Goal: Information Seeking & Learning: Learn about a topic

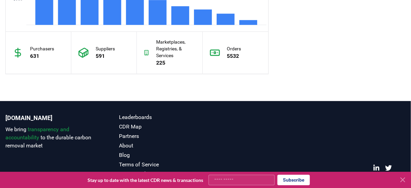
scroll to position [568, 0]
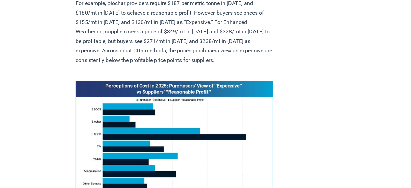
scroll to position [433, 0]
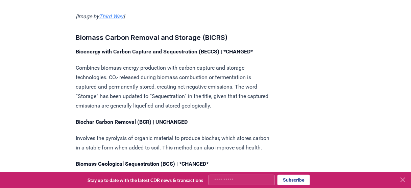
scroll to position [1040, 0]
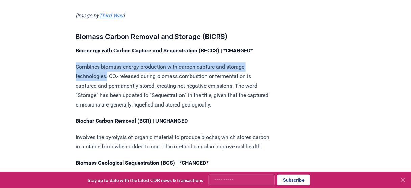
drag, startPoint x: 74, startPoint y: 59, endPoint x: 108, endPoint y: 73, distance: 37.2
click at [87, 65] on p "Combines biomass energy production with carbon capture and storage technologies…" at bounding box center [175, 85] width 198 height 47
drag, startPoint x: 108, startPoint y: 70, endPoint x: 76, endPoint y: 61, distance: 33.1
click at [76, 62] on p "Combines biomass energy production with carbon capture and storage technologies…" at bounding box center [175, 85] width 198 height 47
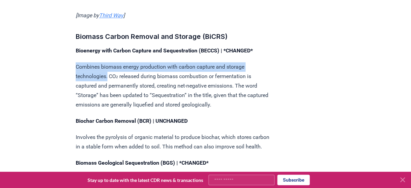
copy p "Combines biomass energy production with carbon capture and storage technologies."
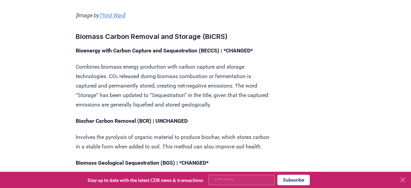
click at [161, 91] on p "Combines biomass energy production with carbon capture and storage technologies…" at bounding box center [175, 85] width 198 height 47
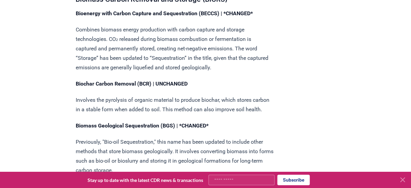
scroll to position [1094, 0]
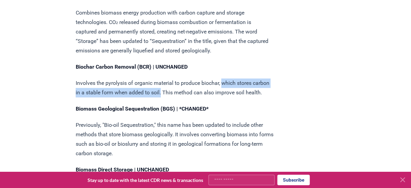
drag, startPoint x: 227, startPoint y: 78, endPoint x: 182, endPoint y: 86, distance: 46.0
click at [182, 86] on p "Involves the pyrolysis of organic material to produce biochar, which stores car…" at bounding box center [175, 87] width 198 height 19
copy p "which stores carbon in a stable form when added to soil."
click at [95, 85] on p "Involves the pyrolysis of organic material to produce biochar, which stores car…" at bounding box center [175, 87] width 198 height 19
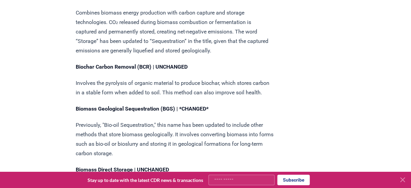
click at [77, 80] on p "Involves the pyrolysis of organic material to produce biochar, which stores car…" at bounding box center [175, 87] width 198 height 19
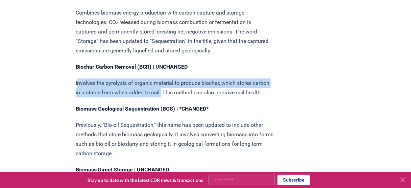
drag, startPoint x: 78, startPoint y: 75, endPoint x: 182, endPoint y: 85, distance: 104.6
click at [182, 85] on p "Involves the pyrolysis of organic material to produce biochar, which stores car…" at bounding box center [175, 87] width 198 height 19
copy p "nvolves the pyrolysis of organic material to produce biochar, which stores carb…"
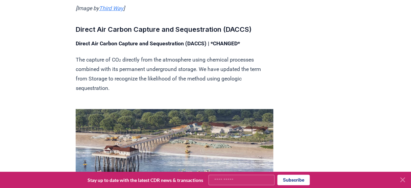
scroll to position [1446, 0]
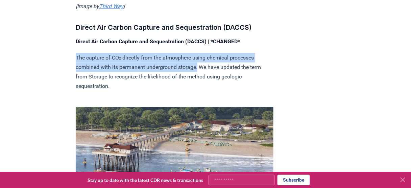
drag, startPoint x: 75, startPoint y: 61, endPoint x: 203, endPoint y: 68, distance: 127.7
copy p "The capture of CO₂ directly from the atmosphere using chemical processes combin…"
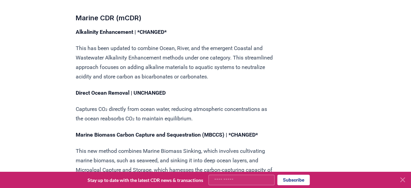
scroll to position [1690, 0]
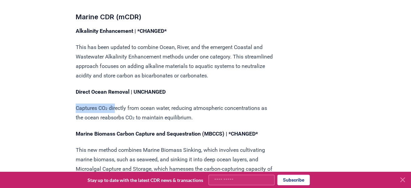
drag, startPoint x: 75, startPoint y: 110, endPoint x: 118, endPoint y: 110, distance: 43.6
click at [118, 110] on p "Captures CO₂ directly from ocean water, reducing atmospheric concentrations as …" at bounding box center [175, 113] width 198 height 19
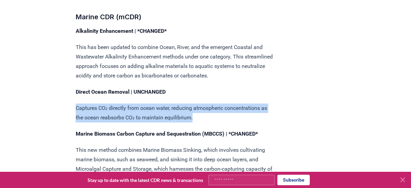
drag, startPoint x: 76, startPoint y: 108, endPoint x: 205, endPoint y: 116, distance: 129.8
click at [205, 116] on p "Captures CO₂ directly from ocean water, reducing atmospheric concentrations as …" at bounding box center [175, 113] width 198 height 19
copy p "Captures CO₂ directly from ocean water, reducing atmospheric concentrations as …"
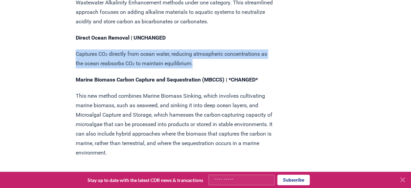
scroll to position [1744, 0]
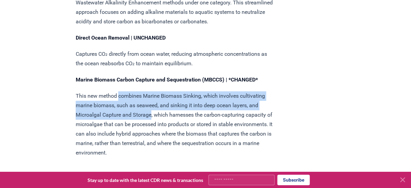
drag, startPoint x: 120, startPoint y: 96, endPoint x: 153, endPoint y: 116, distance: 39.0
click at [153, 116] on p "This new method combines Marine Biomass Sinking, which involves cultivating mar…" at bounding box center [175, 124] width 198 height 66
copy p "combines Marine Biomass Sinking, which involves cultivating marine biomass, suc…"
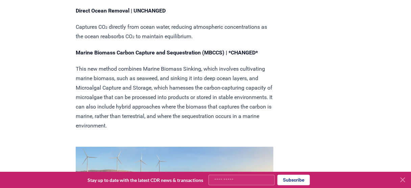
click at [98, 96] on p "This new method combines Marine Biomass Sinking, which involves cultivating mar…" at bounding box center [175, 97] width 198 height 66
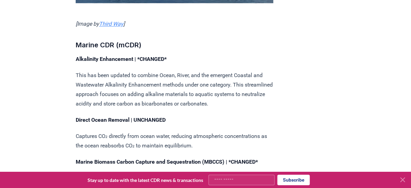
scroll to position [1663, 0]
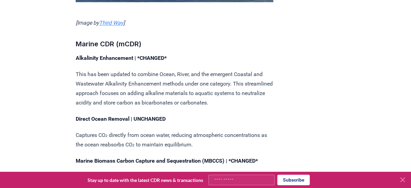
drag, startPoint x: 106, startPoint y: 94, endPoint x: 165, endPoint y: 96, distance: 58.9
click at [165, 96] on p "This has been updated to combine Ocean, River, and the emergent Coastal and Was…" at bounding box center [175, 89] width 198 height 38
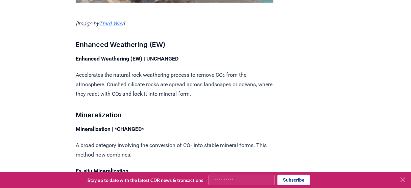
scroll to position [2030, 0]
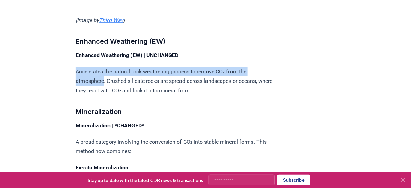
drag, startPoint x: 74, startPoint y: 71, endPoint x: 105, endPoint y: 82, distance: 31.8
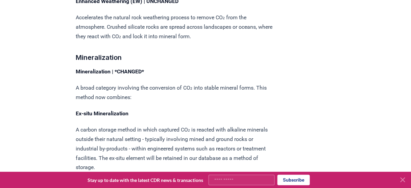
click at [119, 86] on p "A broad category involving the conversion of CO₂ into stable mineral forms. Thi…" at bounding box center [175, 92] width 198 height 19
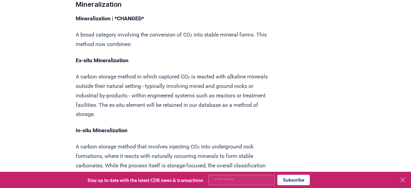
scroll to position [2138, 0]
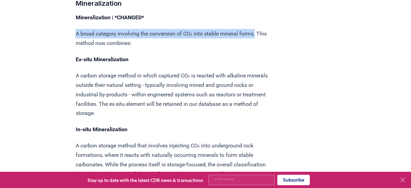
drag, startPoint x: 75, startPoint y: 28, endPoint x: 263, endPoint y: 26, distance: 187.7
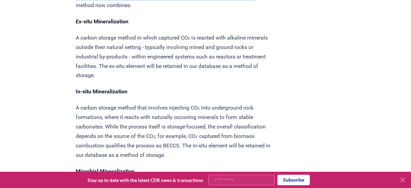
scroll to position [2192, 0]
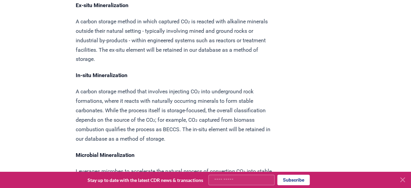
copy p "A broad category involving the conversion of CO₂ into stable mineral forms."
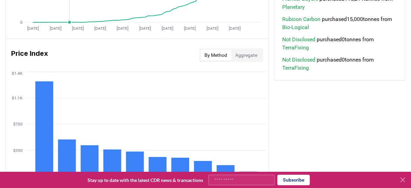
scroll to position [460, 0]
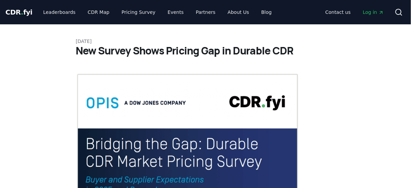
scroll to position [216, 0]
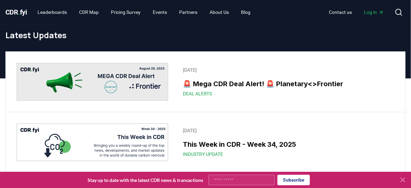
click at [61, 83] on img at bounding box center [93, 82] width 152 height 38
drag, startPoint x: 61, startPoint y: 83, endPoint x: 278, endPoint y: 101, distance: 218.0
click at [285, 104] on div "August 26, 2025 🚨 Mega CDR Deal Alert! 🚨 Planetary<>Frontier Deal Alerts" at bounding box center [206, 82] width 400 height 60
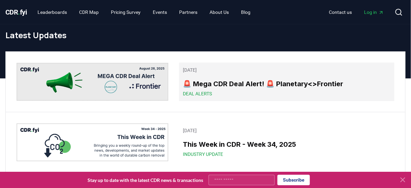
click at [239, 75] on link "August 26, 2025 🚨 Mega CDR Deal Alert! 🚨 Planetary<>Frontier Deal Alerts" at bounding box center [286, 82] width 215 height 39
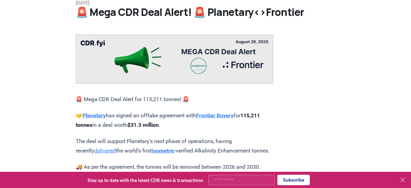
scroll to position [27, 0]
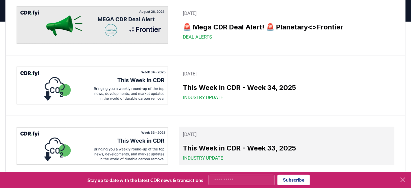
scroll to position [108, 0]
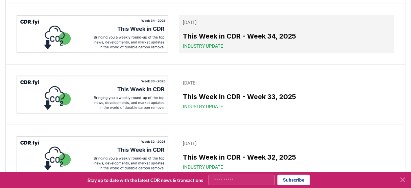
click at [253, 39] on h3 "This Week in CDR - Week 34, 2025" at bounding box center [286, 36] width 207 height 10
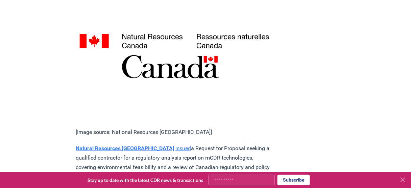
scroll to position [1326, 0]
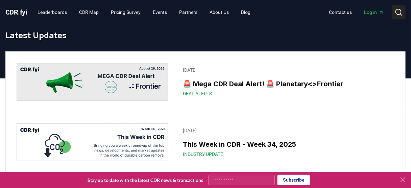
click at [397, 10] on circle at bounding box center [398, 11] width 5 height 5
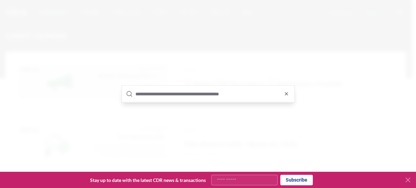
click at [191, 91] on input "text" at bounding box center [212, 94] width 155 height 16
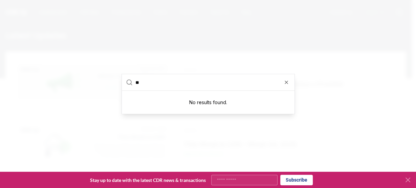
type input "*"
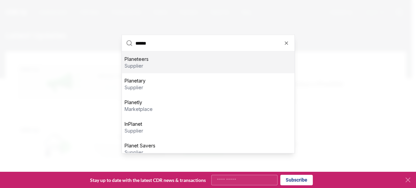
type input "*******"
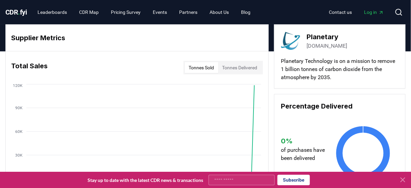
click at [402, 4] on div "CDR . fyi Leaderboards CDR Map Pricing Survey Events Partners About Us Blog Con…" at bounding box center [205, 12] width 400 height 24
click at [400, 9] on circle at bounding box center [398, 11] width 5 height 5
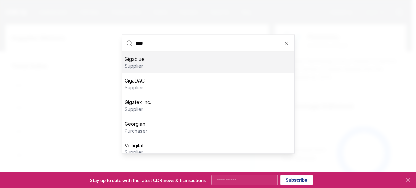
type input "****"
click at [151, 56] on div "Gigablue supplier" at bounding box center [208, 63] width 173 height 22
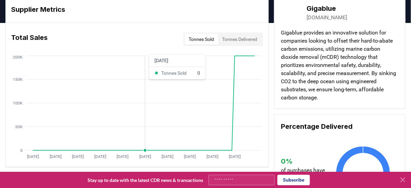
scroll to position [27, 0]
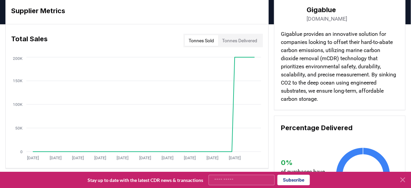
click at [240, 48] on div "Total Sales Tonnes Sold Tonnes Delivered" at bounding box center [137, 40] width 263 height 24
click at [238, 45] on button "Tonnes Delivered" at bounding box center [240, 40] width 43 height 11
click at [209, 42] on button "Tonnes Sold" at bounding box center [201, 40] width 33 height 11
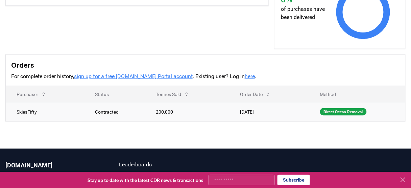
scroll to position [189, 0]
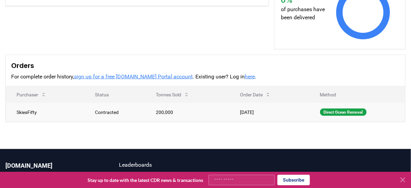
drag, startPoint x: 323, startPoint y: 111, endPoint x: 287, endPoint y: 113, distance: 36.2
click at [287, 113] on tr "SkiesFifty Contracted 200,000 Jan 14, 2025 Direct Ocean Removal" at bounding box center [206, 112] width 400 height 19
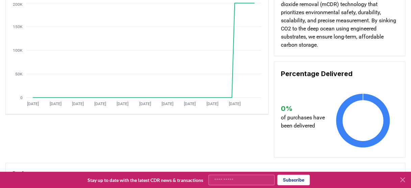
scroll to position [0, 0]
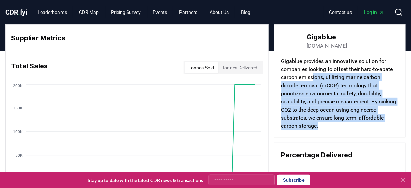
drag, startPoint x: 313, startPoint y: 76, endPoint x: 324, endPoint y: 125, distance: 50.0
click at [324, 125] on p "Gigablue provides an innovative solution for companies looking to offset their …" at bounding box center [339, 93] width 117 height 73
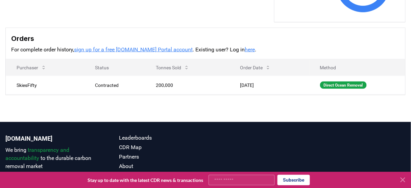
scroll to position [81, 0]
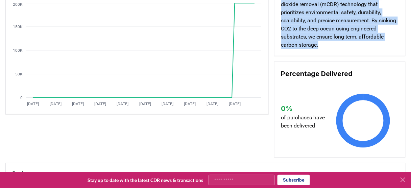
click at [334, 58] on div "Gigablue gigablue.co Gigablue provides an innovative solution for companies loo…" at bounding box center [340, 50] width 132 height 214
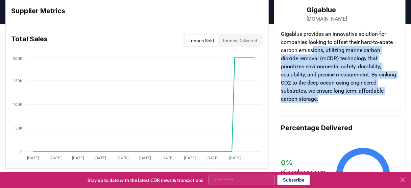
click at [316, 60] on p "Gigablue provides an innovative solution for companies looking to offset their …" at bounding box center [339, 66] width 117 height 73
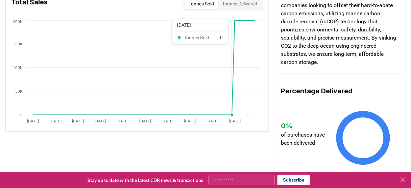
scroll to position [0, 0]
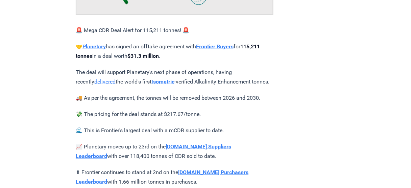
scroll to position [108, 0]
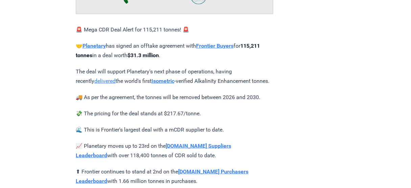
click at [56, 39] on div "[DATE] 🚨 Mega CDR Deal Alert! 🚨 Planetary<>Frontier 🚨 Mega CDR Deal Alert for 1…" at bounding box center [205, 76] width 411 height 321
drag, startPoint x: 6, startPoint y: 78, endPoint x: 113, endPoint y: 98, distance: 108.5
click at [6, 78] on div "[DATE] 🚨 Mega CDR Deal Alert! 🚨 Planetary<>Frontier 🚨 Mega CDR Deal Alert for 1…" at bounding box center [205, 76] width 411 height 321
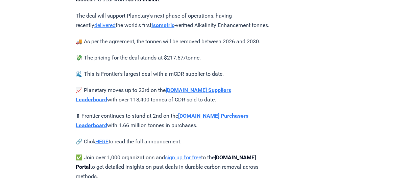
scroll to position [189, 0]
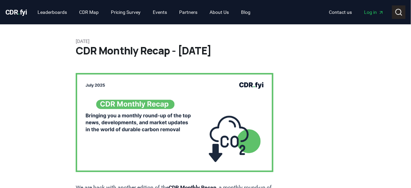
click at [399, 12] on icon at bounding box center [399, 12] width 8 height 8
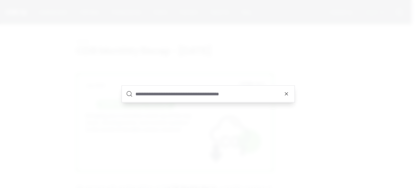
click at [159, 94] on input "text" at bounding box center [212, 94] width 155 height 16
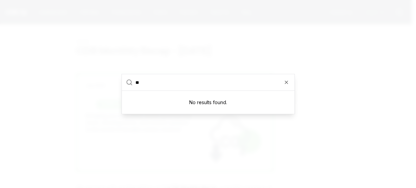
type input "*"
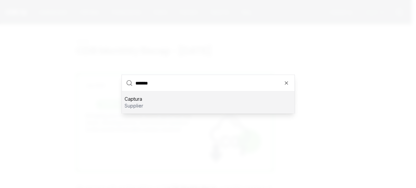
type input "*******"
click at [147, 102] on div "Captura supplier" at bounding box center [208, 103] width 173 height 22
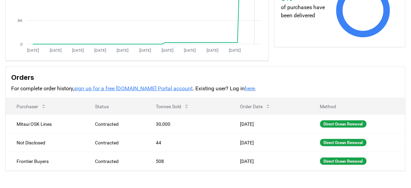
scroll to position [135, 0]
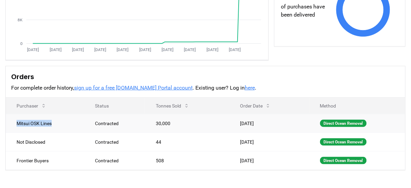
drag, startPoint x: 52, startPoint y: 121, endPoint x: 8, endPoint y: 122, distance: 44.0
click at [8, 122] on td "Mitsui OSK Lines" at bounding box center [45, 123] width 78 height 19
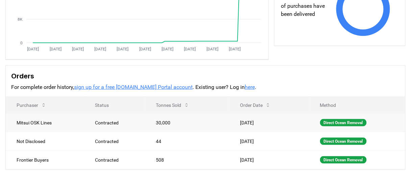
click at [113, 125] on td "Contracted" at bounding box center [114, 122] width 61 height 19
click at [50, 123] on td "Mitsui OSK Lines" at bounding box center [45, 122] width 78 height 19
click at [44, 124] on td "Mitsui OSK Lines" at bounding box center [45, 122] width 78 height 19
click at [148, 122] on td "30,000" at bounding box center [187, 122] width 84 height 19
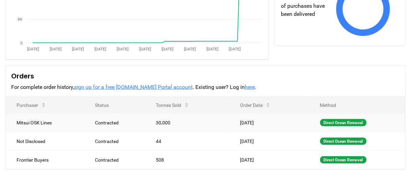
click at [148, 122] on td "30,000" at bounding box center [187, 122] width 84 height 19
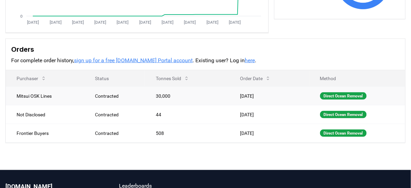
scroll to position [163, 0]
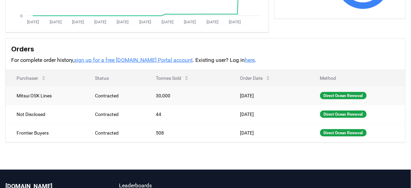
click at [32, 95] on td "Mitsui OSK Lines" at bounding box center [45, 95] width 78 height 19
click at [37, 96] on td "Mitsui OSK Lines" at bounding box center [45, 95] width 78 height 19
drag, startPoint x: 70, startPoint y: 124, endPoint x: 67, endPoint y: 121, distance: 4.1
click at [70, 124] on td "Frontier Buyers" at bounding box center [45, 132] width 78 height 19
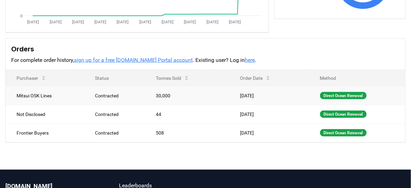
click at [46, 92] on td "Mitsui OSK Lines" at bounding box center [45, 95] width 78 height 19
drag, startPoint x: 54, startPoint y: 95, endPoint x: 17, endPoint y: 93, distance: 37.6
click at [17, 93] on td "Mitsui OSK Lines" at bounding box center [45, 95] width 78 height 19
copy td "Mitsui OSK Lines"
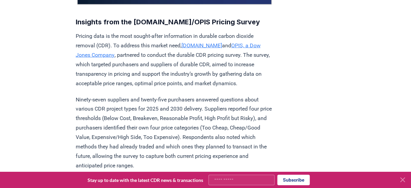
scroll to position [216, 0]
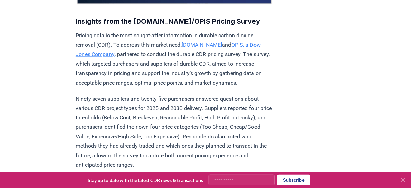
click at [156, 112] on p "Ninety-seven suppliers and twenty-five purchasers answered questions about vari…" at bounding box center [175, 132] width 198 height 76
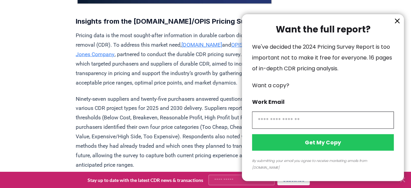
click at [401, 25] on icon "information" at bounding box center [398, 21] width 8 height 8
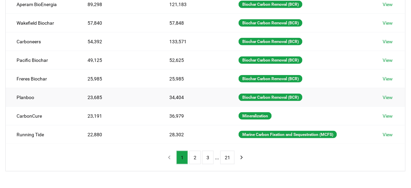
scroll to position [135, 0]
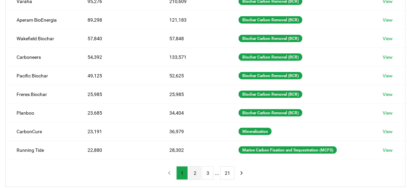
click at [194, 170] on button "2" at bounding box center [195, 173] width 12 height 14
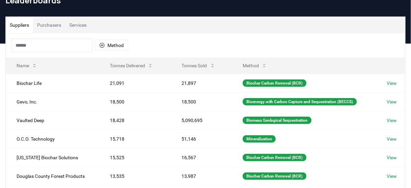
scroll to position [0, 0]
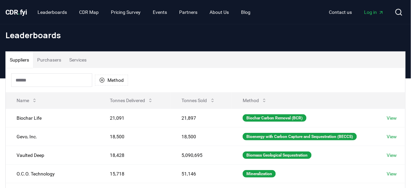
click at [19, 62] on button "Suppliers" at bounding box center [19, 60] width 27 height 16
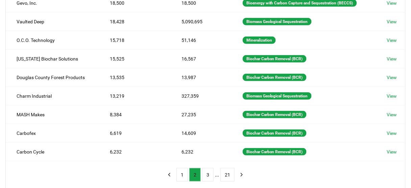
scroll to position [135, 0]
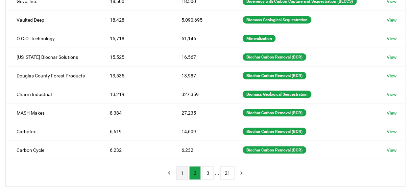
click at [186, 171] on button "1" at bounding box center [183, 173] width 12 height 14
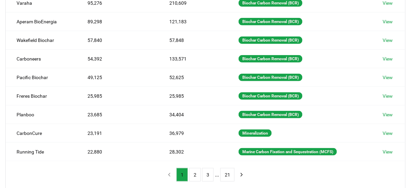
scroll to position [0, 0]
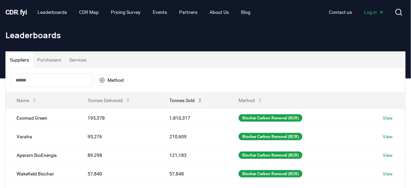
click at [172, 98] on button "Tonnes Sold" at bounding box center [186, 101] width 44 height 14
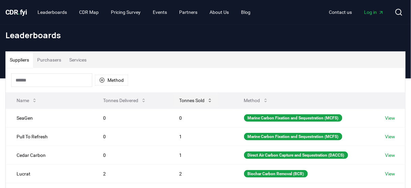
click at [188, 101] on button "Tonnes Sold" at bounding box center [196, 101] width 44 height 14
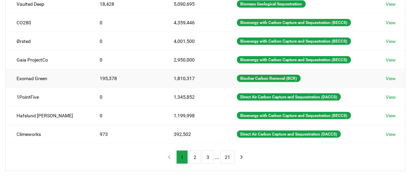
scroll to position [162, 0]
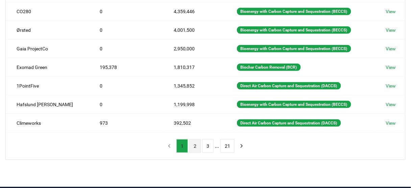
click at [194, 143] on button "2" at bounding box center [195, 146] width 12 height 14
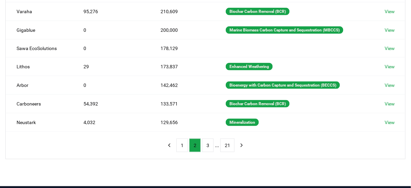
click at [189, 144] on ul "1 2 3 ... 21" at bounding box center [206, 146] width 58 height 14
click at [185, 143] on button "1" at bounding box center [183, 146] width 12 height 14
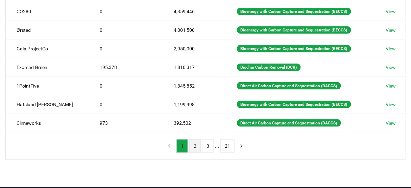
click at [195, 144] on button "2" at bounding box center [195, 146] width 12 height 14
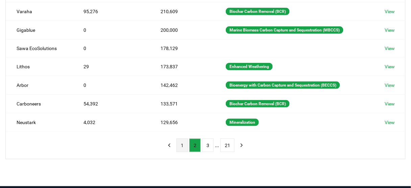
click at [186, 144] on button "1" at bounding box center [183, 146] width 12 height 14
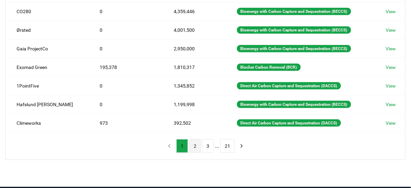
click at [191, 143] on button "2" at bounding box center [195, 146] width 12 height 14
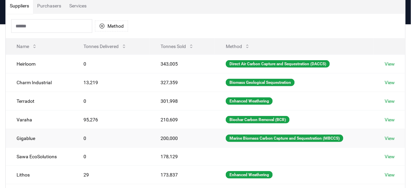
scroll to position [244, 0]
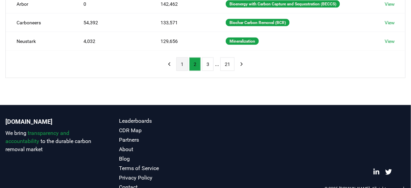
click at [183, 62] on button "1" at bounding box center [183, 65] width 12 height 14
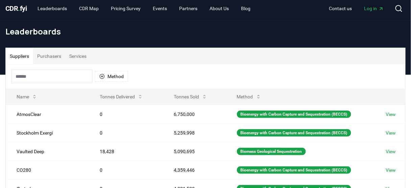
scroll to position [0, 0]
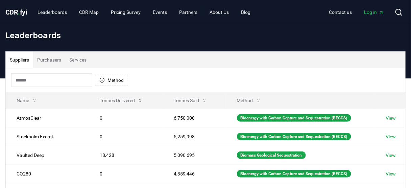
click at [51, 83] on input at bounding box center [51, 80] width 81 height 14
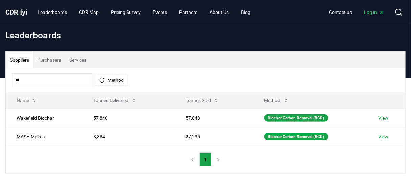
type input "*"
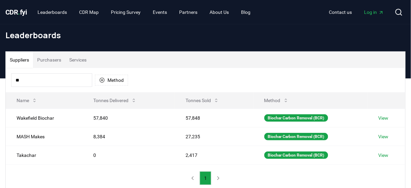
type input "*"
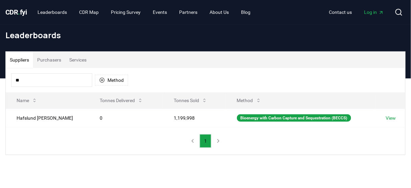
type input "*"
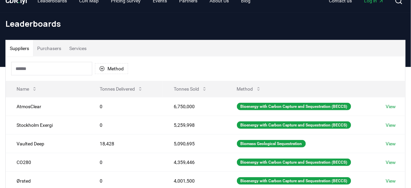
scroll to position [27, 0]
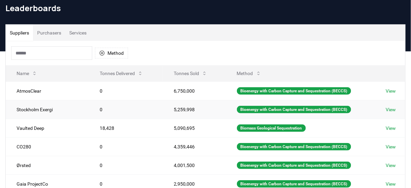
click at [39, 108] on td "Stockholm Exergi" at bounding box center [47, 109] width 83 height 19
copy td "Stockholm Exergi"
click at [89, 101] on td "0" at bounding box center [126, 109] width 74 height 19
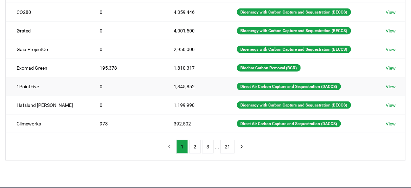
scroll to position [162, 0]
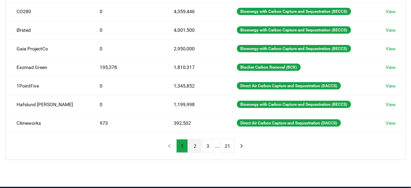
click at [193, 139] on button "2" at bounding box center [195, 146] width 12 height 14
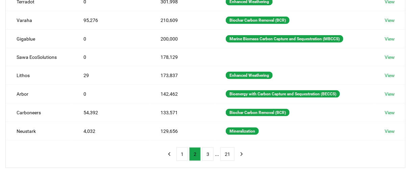
scroll to position [27, 0]
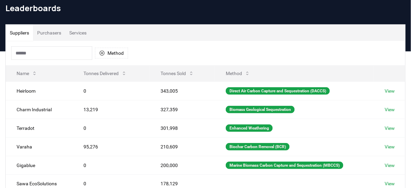
click at [35, 51] on input at bounding box center [51, 53] width 81 height 14
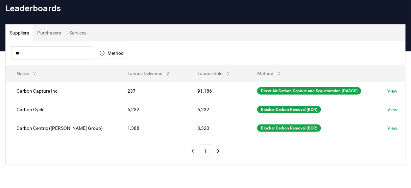
type input "*"
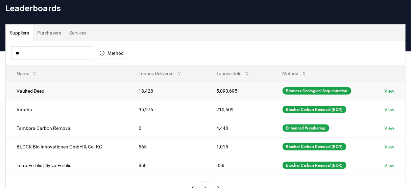
type input "**"
click at [30, 95] on td "Vaulted Deep" at bounding box center [67, 91] width 122 height 19
click at [49, 85] on td "Vaulted Deep" at bounding box center [67, 91] width 122 height 19
click at [293, 90] on div "Biomass Geological Sequestration" at bounding box center [317, 90] width 69 height 7
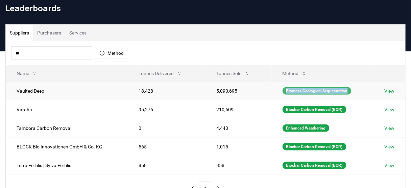
click at [293, 90] on div "Biomass Geological Sequestration" at bounding box center [317, 90] width 69 height 7
copy div "Biomass Geological Sequestration"
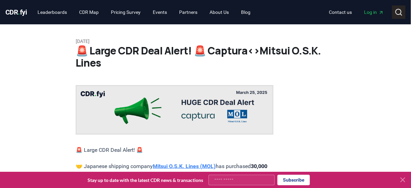
click at [398, 11] on icon at bounding box center [399, 12] width 8 height 8
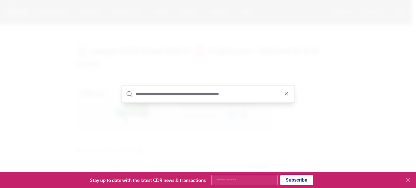
click at [190, 98] on input "text" at bounding box center [212, 94] width 155 height 16
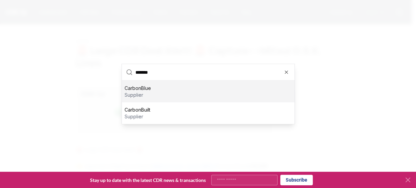
type input "*******"
click at [166, 92] on div "CarbonBlue supplier" at bounding box center [208, 92] width 173 height 22
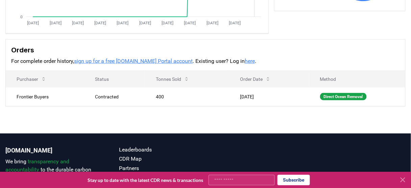
scroll to position [162, 0]
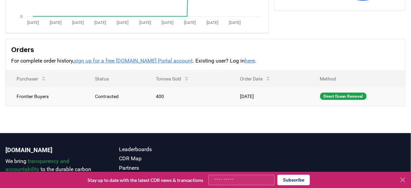
click at [145, 99] on td "400" at bounding box center [187, 96] width 84 height 19
click at [221, 102] on td "400" at bounding box center [187, 96] width 84 height 19
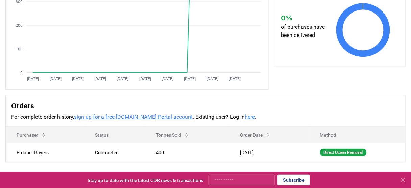
scroll to position [108, 0]
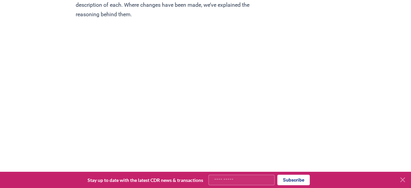
scroll to position [575, 0]
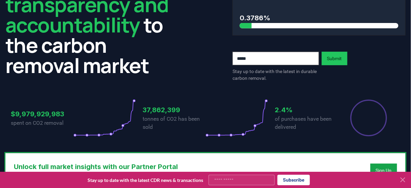
scroll to position [54, 0]
